Goal: Find specific fact: Find contact information

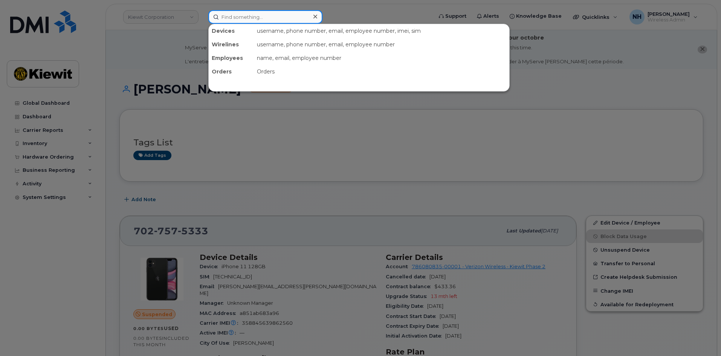
click at [241, 17] on input at bounding box center [265, 17] width 114 height 14
paste input "527295"
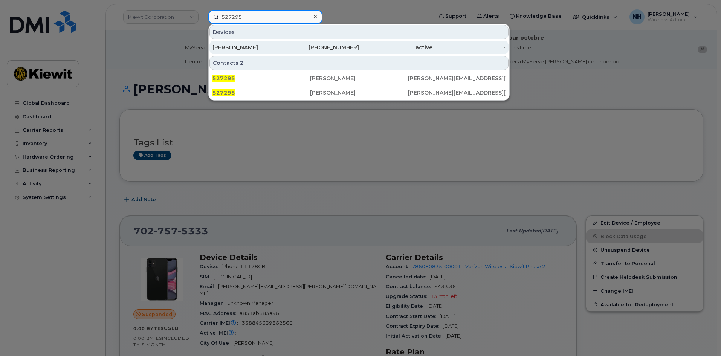
type input "527295"
click at [249, 46] on div "[PERSON_NAME]" at bounding box center [248, 48] width 73 height 8
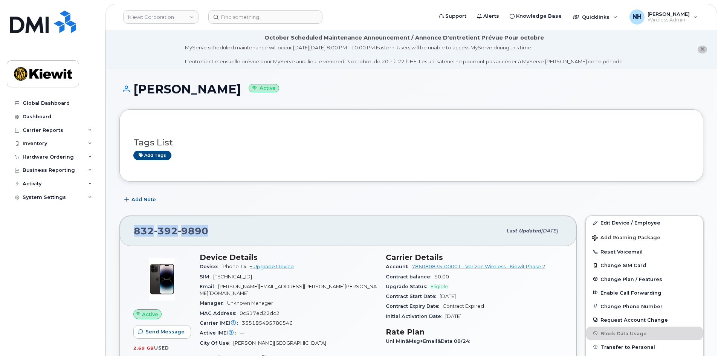
drag, startPoint x: 192, startPoint y: 230, endPoint x: 121, endPoint y: 228, distance: 70.9
click at [121, 228] on div "[PHONE_NUMBER] Last updated [DATE]" at bounding box center [348, 231] width 457 height 30
click at [243, 18] on input at bounding box center [265, 17] width 114 height 14
paste input "527343"
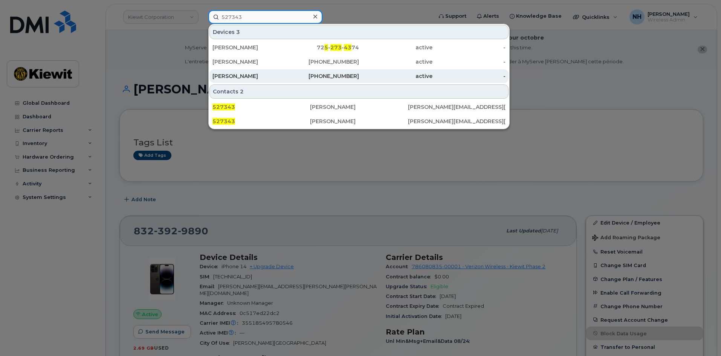
type input "527343"
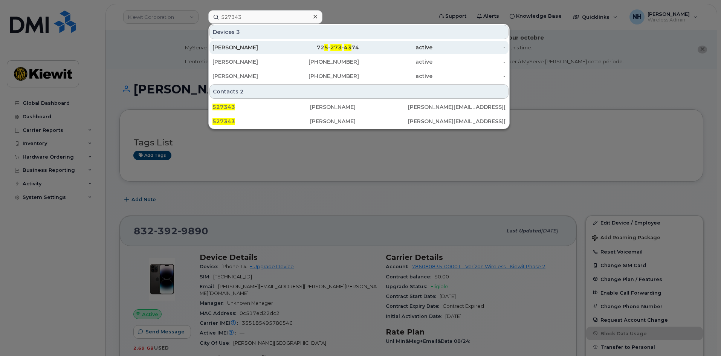
drag, startPoint x: 264, startPoint y: 77, endPoint x: 258, endPoint y: 52, distance: 26.0
click at [264, 77] on div "[PERSON_NAME]" at bounding box center [248, 76] width 73 height 8
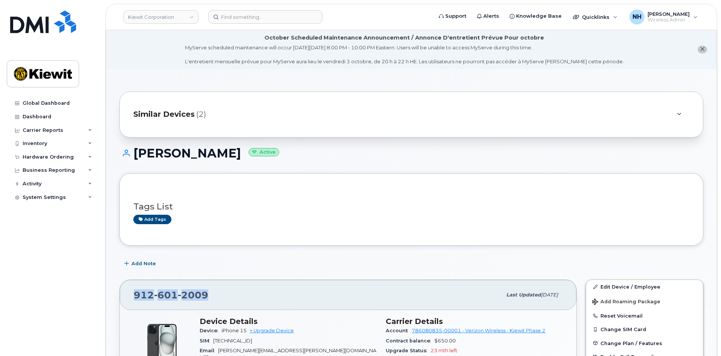
drag, startPoint x: 211, startPoint y: 299, endPoint x: 122, endPoint y: 299, distance: 88.2
click at [122, 299] on div "912 601 2009 Last updated Sep 06, 2025" at bounding box center [348, 295] width 457 height 30
copy span "912 601 2009"
click at [295, 18] on input at bounding box center [265, 17] width 114 height 14
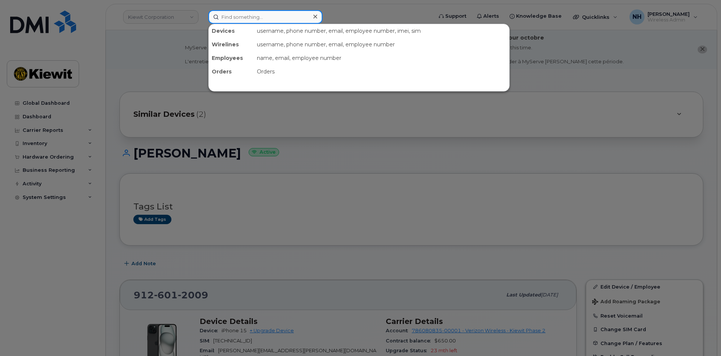
paste input "572853"
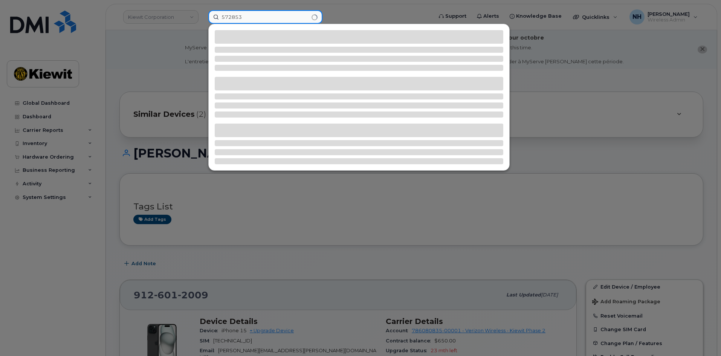
type input "572853"
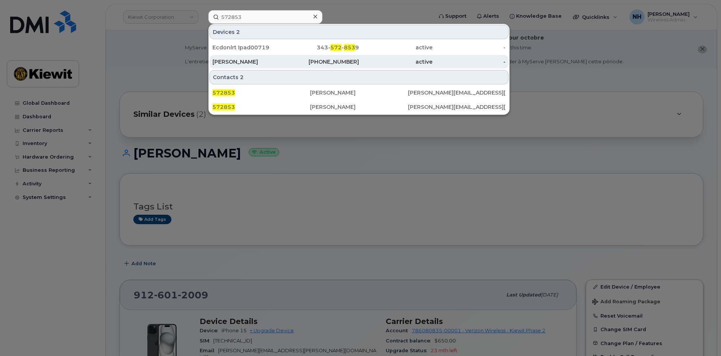
click at [286, 60] on div "912-659-7758" at bounding box center [322, 62] width 73 height 8
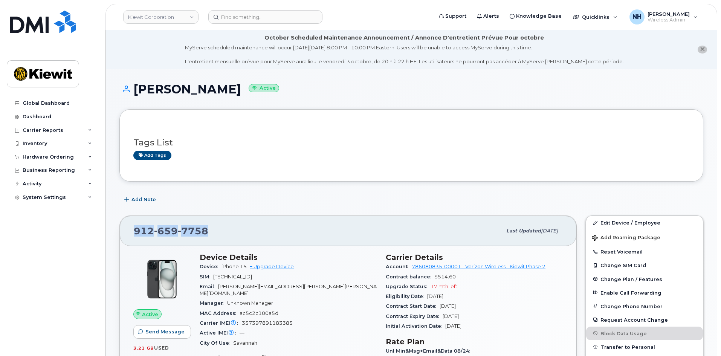
drag, startPoint x: 184, startPoint y: 229, endPoint x: 119, endPoint y: 226, distance: 65.6
copy span "912 659 7758"
